Goal: Information Seeking & Learning: Learn about a topic

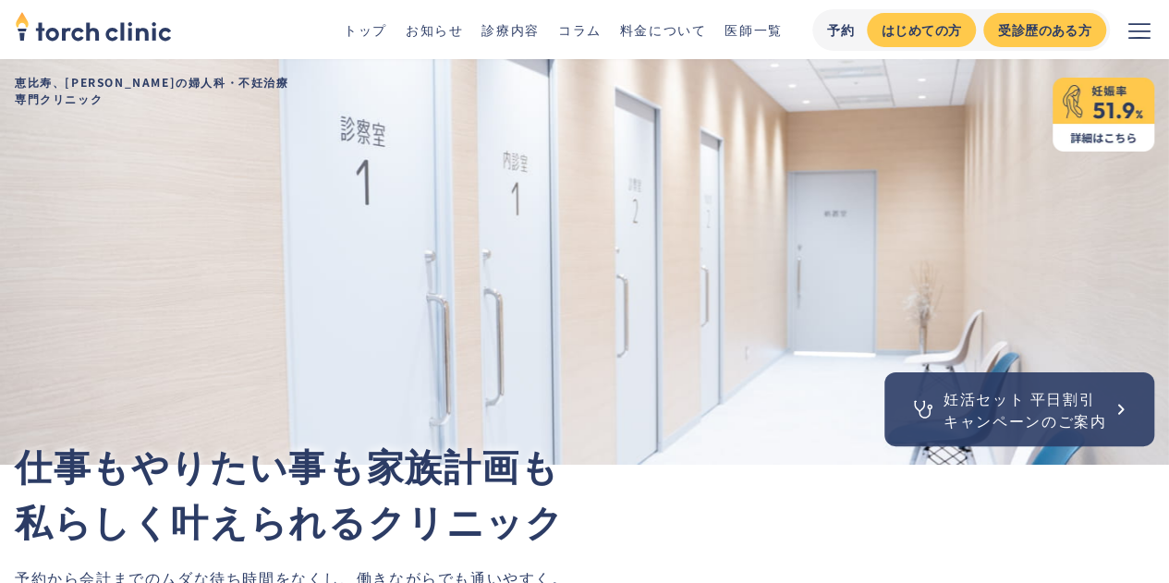
click at [1013, 425] on div "妊活セット 平日割引 キャンペーンのご案内" at bounding box center [1024, 409] width 163 height 44
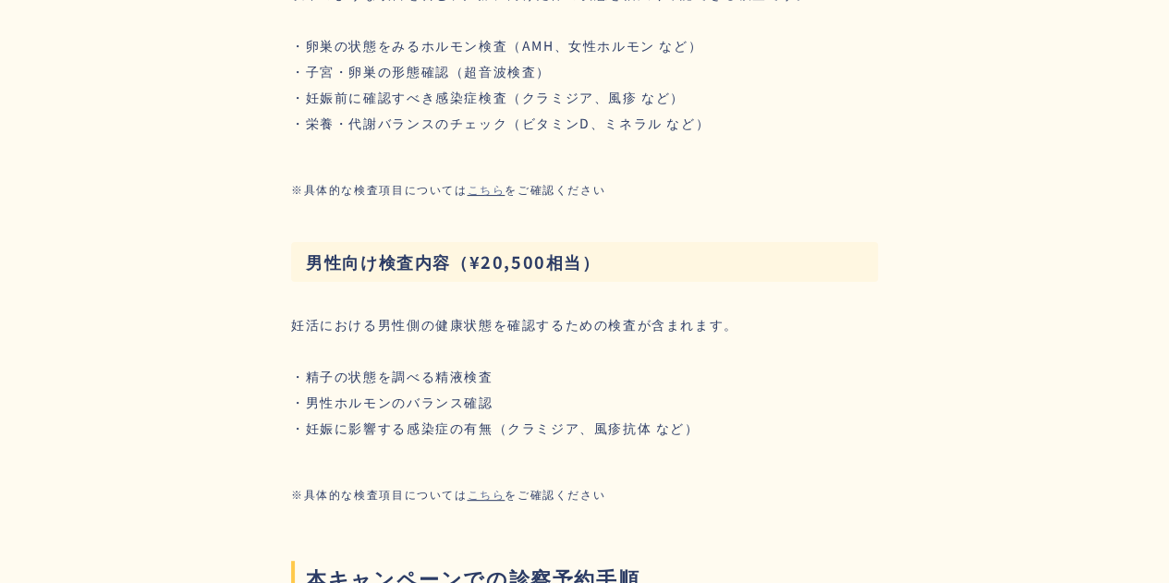
scroll to position [3618, 0]
click at [504, 497] on link "こちら" at bounding box center [486, 495] width 38 height 15
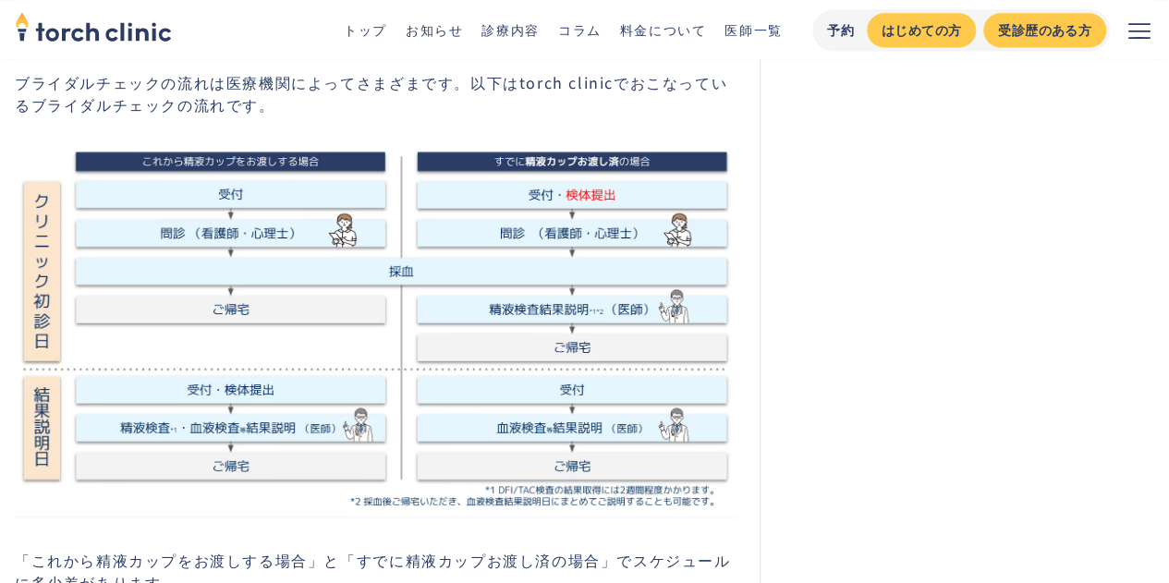
scroll to position [1293, 0]
